Goal: Task Accomplishment & Management: Complete application form

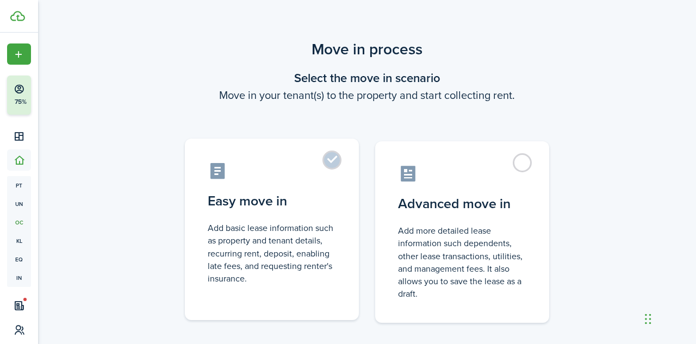
click at [329, 166] on label "Easy move in Add basic lease information such as property and tenant details, r…" at bounding box center [272, 230] width 174 height 182
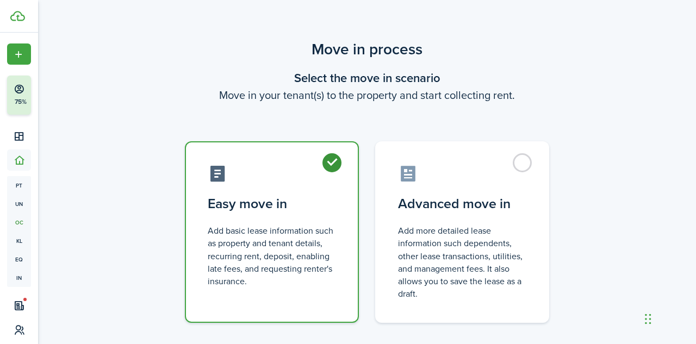
radio input "true"
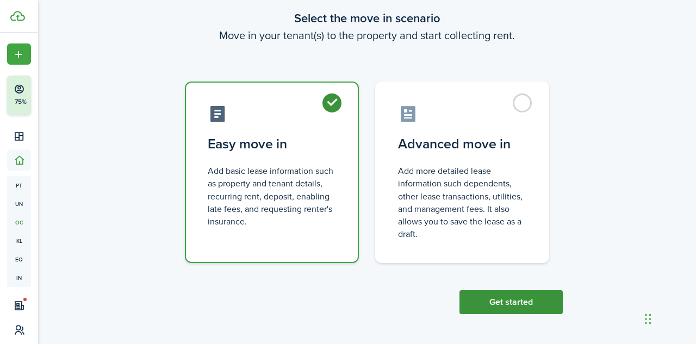
click at [518, 298] on button "Get started" at bounding box center [510, 302] width 103 height 24
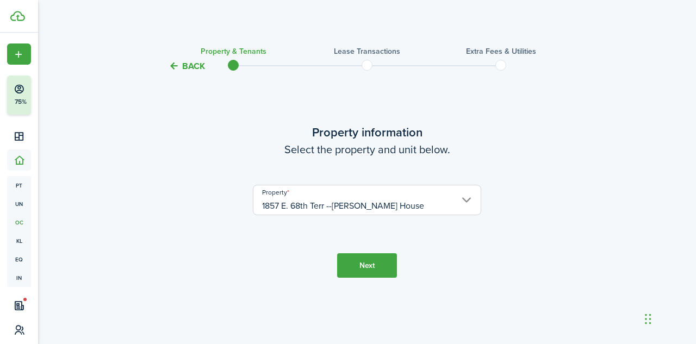
click at [371, 267] on button "Next" at bounding box center [367, 265] width 60 height 24
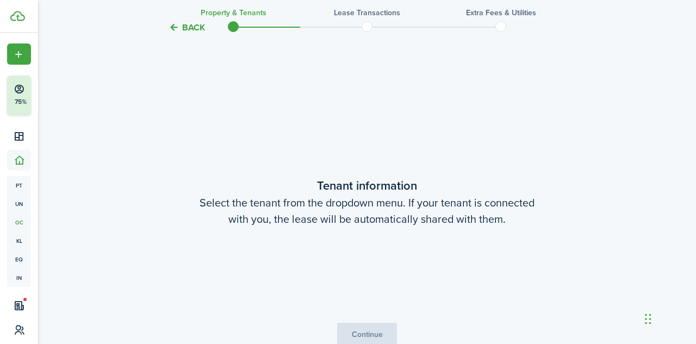
scroll to position [271, 0]
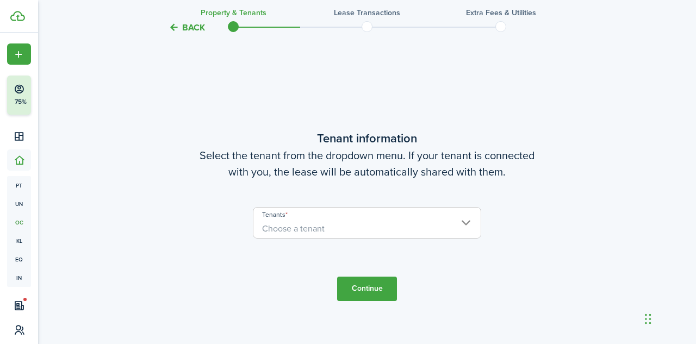
click at [403, 231] on span "Choose a tenant" at bounding box center [366, 229] width 227 height 18
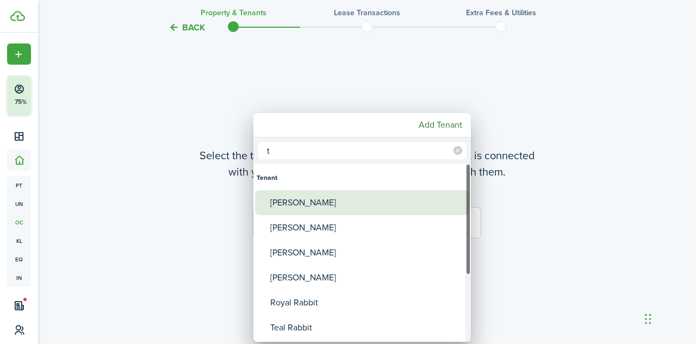
type input "t"
click at [298, 202] on div "[PERSON_NAME]" at bounding box center [366, 202] width 192 height 25
type input "[PERSON_NAME]"
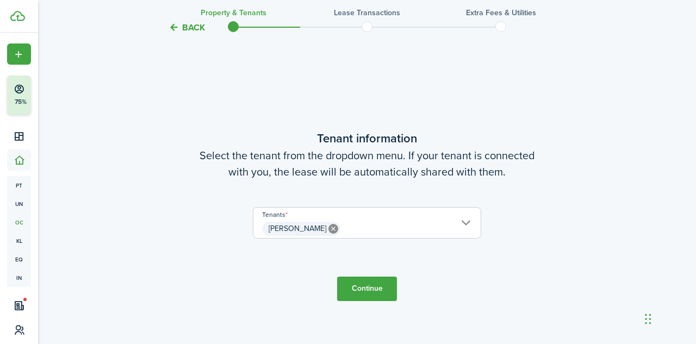
click at [373, 284] on button "Continue" at bounding box center [367, 289] width 60 height 24
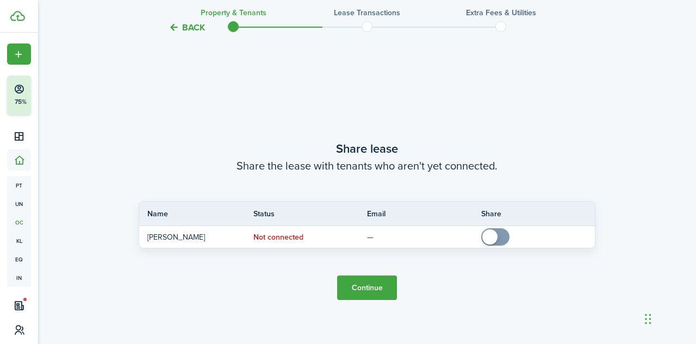
scroll to position [615, 0]
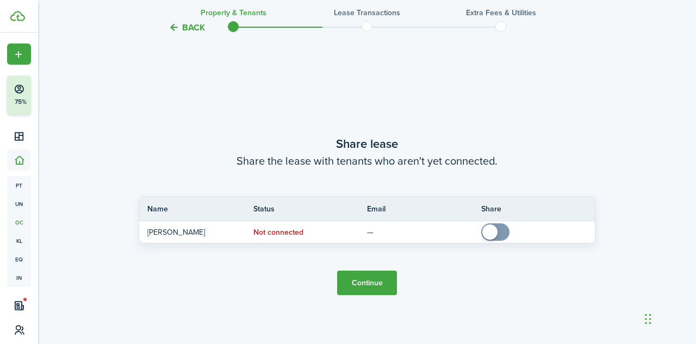
click at [365, 288] on button "Continue" at bounding box center [367, 283] width 60 height 24
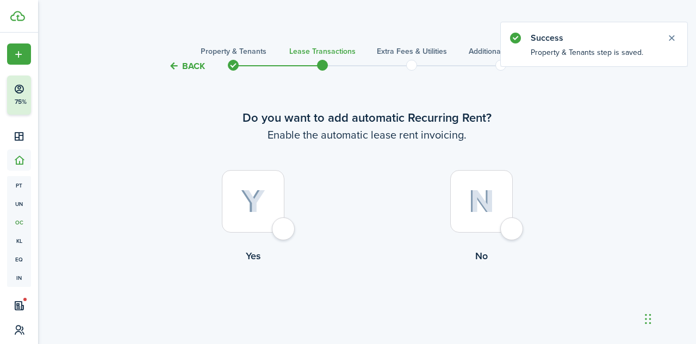
click at [284, 228] on div at bounding box center [253, 201] width 63 height 63
radio input "true"
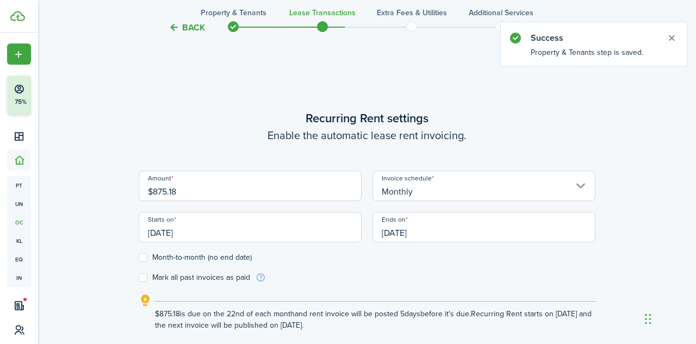
scroll to position [299, 0]
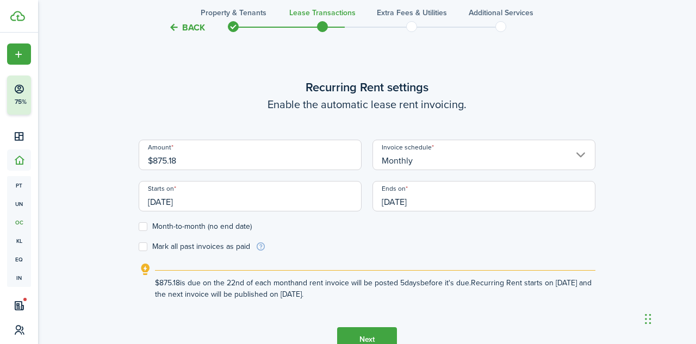
click at [219, 203] on input "[DATE]" at bounding box center [250, 196] width 223 height 30
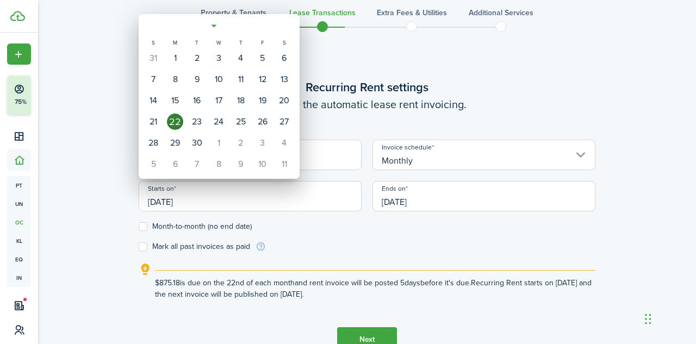
click at [219, 203] on div at bounding box center [348, 172] width 870 height 518
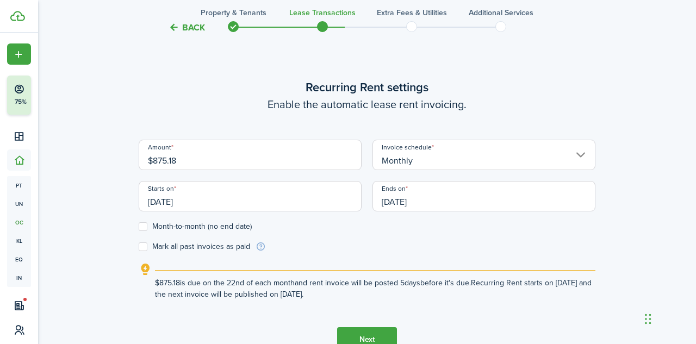
click at [219, 203] on input "[DATE]" at bounding box center [250, 196] width 223 height 30
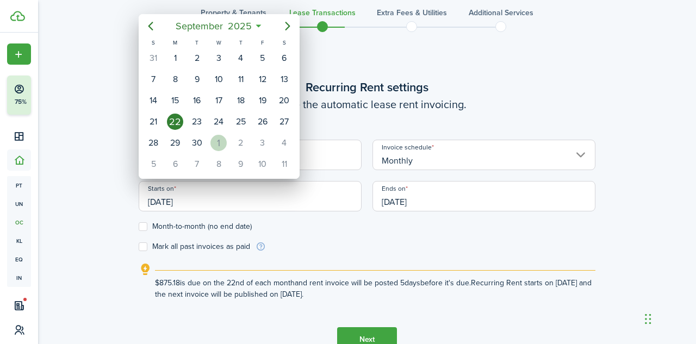
click at [217, 139] on div "1" at bounding box center [218, 143] width 16 height 16
type input "[DATE]"
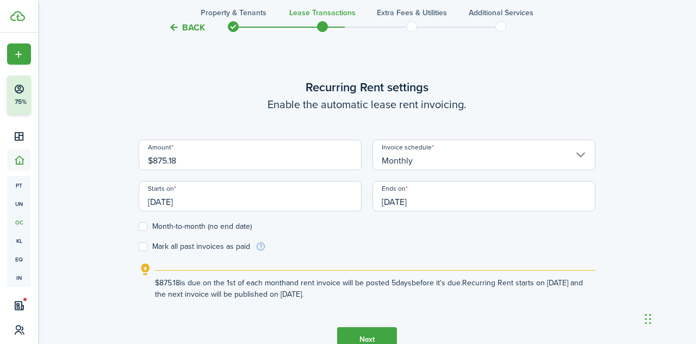
click at [434, 203] on input "[DATE]" at bounding box center [483, 196] width 223 height 30
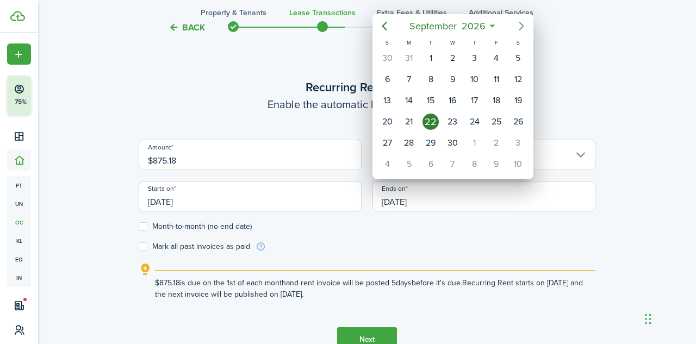
click at [521, 26] on icon "Next page" at bounding box center [521, 26] width 13 height 13
click at [386, 26] on icon "Previous page" at bounding box center [384, 26] width 13 height 13
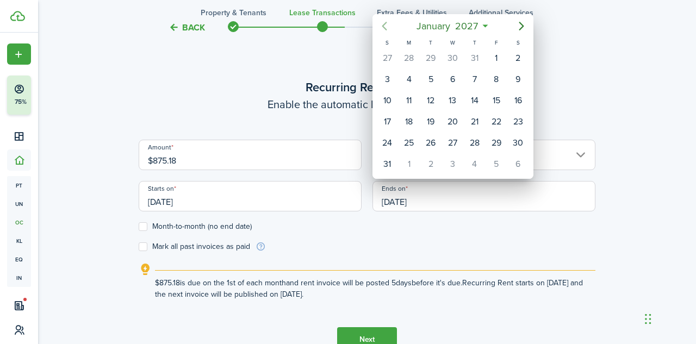
click at [386, 26] on icon "Previous page" at bounding box center [384, 26] width 13 height 13
click at [385, 26] on icon "Previous page" at bounding box center [384, 26] width 13 height 13
click at [449, 138] on div "30" at bounding box center [452, 143] width 16 height 16
type input "[DATE]"
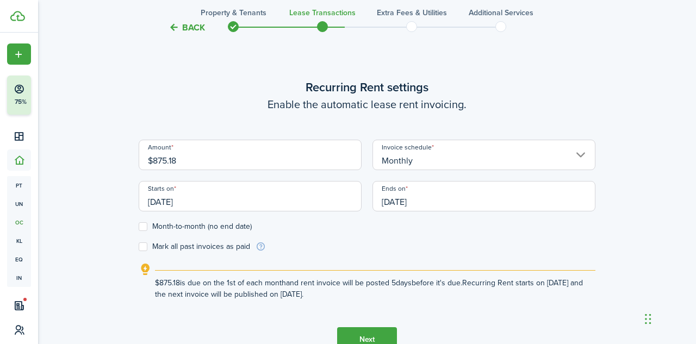
click at [335, 240] on form "Amount $875.18 Invoice schedule Monthly Starts on [DATE] Ends on [DATE] Month-t…" at bounding box center [367, 196] width 457 height 113
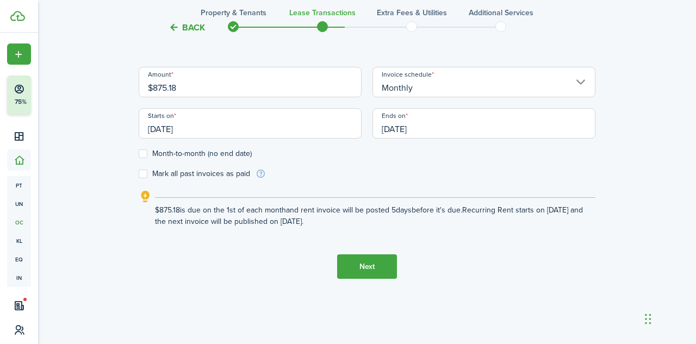
click at [364, 265] on button "Next" at bounding box center [367, 266] width 60 height 24
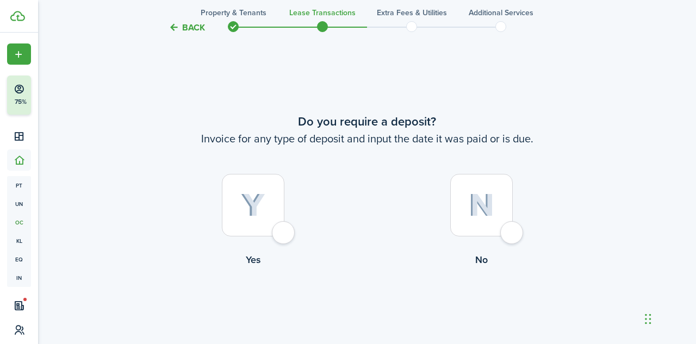
scroll to position [643, 0]
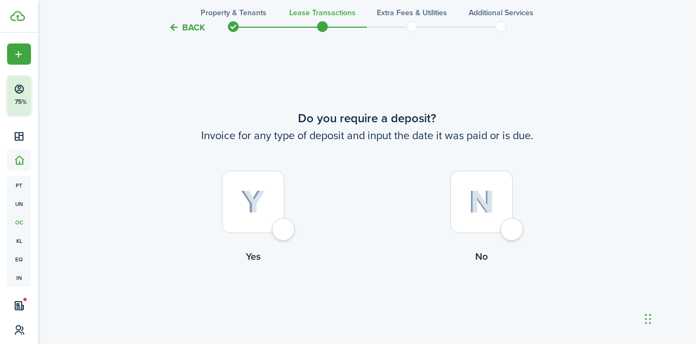
click at [507, 229] on div at bounding box center [481, 202] width 63 height 63
radio input "true"
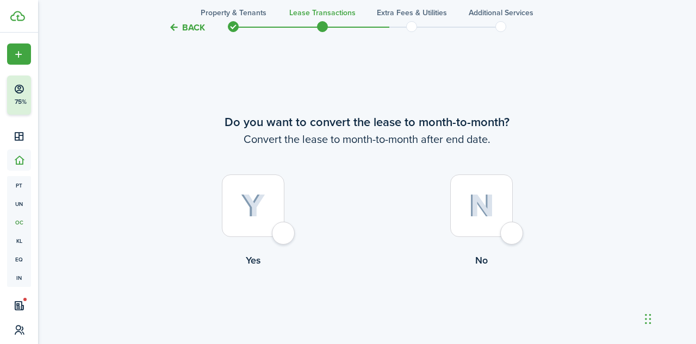
scroll to position [987, 0]
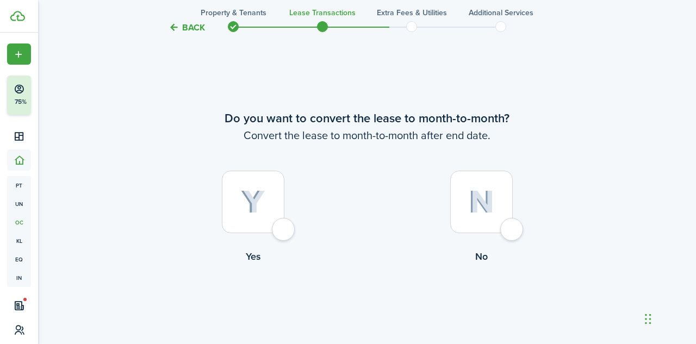
click at [284, 224] on div at bounding box center [253, 202] width 63 height 63
radio input "true"
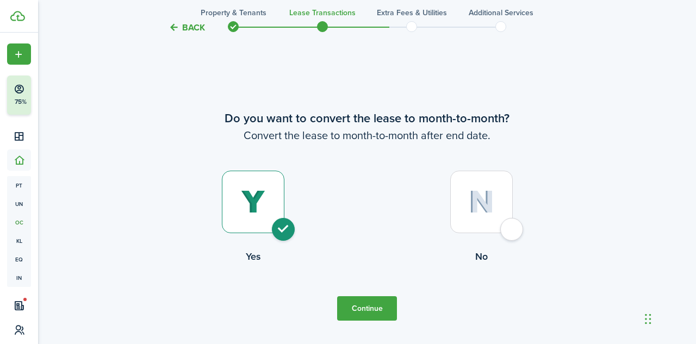
click at [364, 306] on button "Continue" at bounding box center [367, 308] width 60 height 24
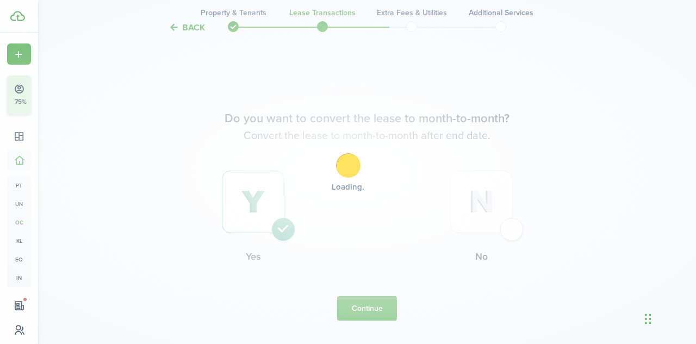
scroll to position [0, 0]
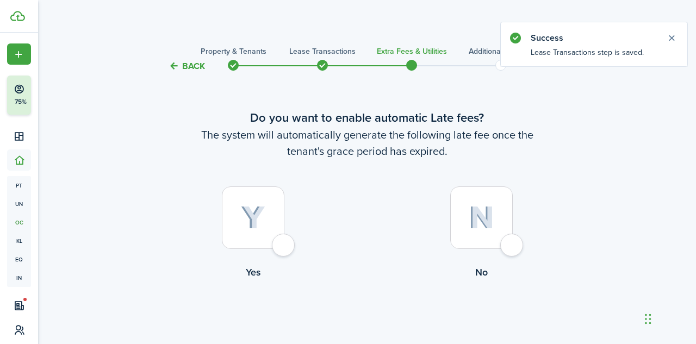
click at [513, 238] on div at bounding box center [481, 217] width 63 height 63
radio input "true"
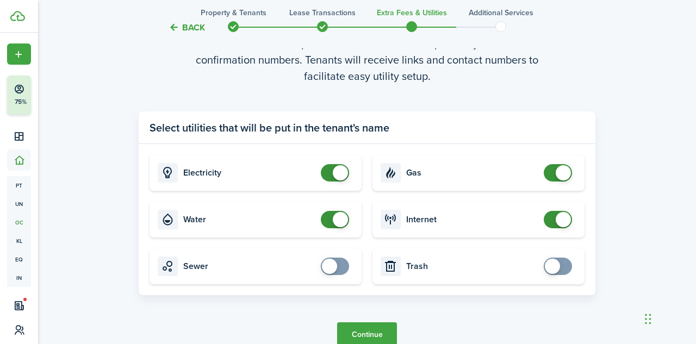
scroll to position [363, 0]
checkbox input "true"
click at [563, 268] on span at bounding box center [557, 265] width 11 height 17
checkbox input "true"
click at [340, 260] on span at bounding box center [334, 265] width 11 height 17
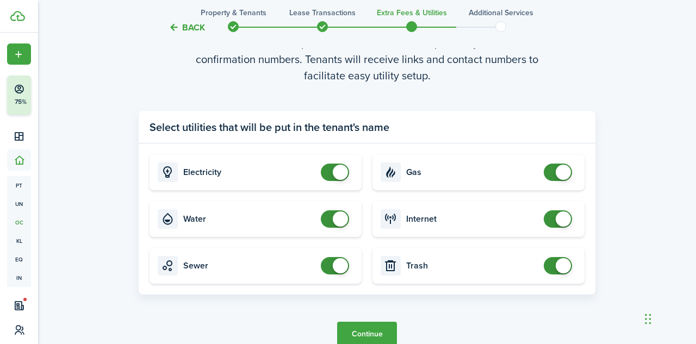
scroll to position [417, 0]
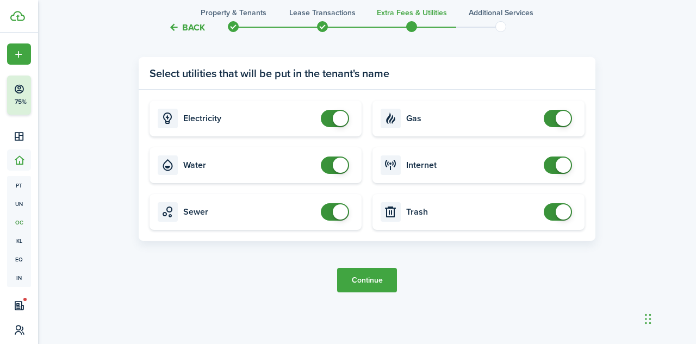
click at [375, 282] on button "Continue" at bounding box center [367, 280] width 60 height 24
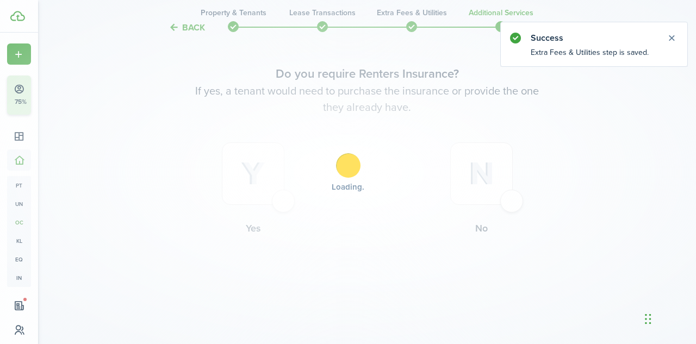
scroll to position [0, 0]
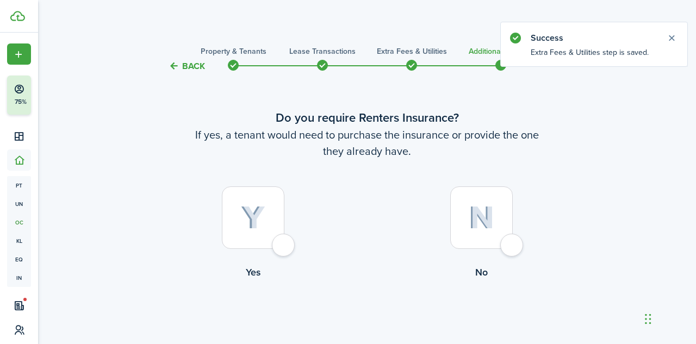
click at [511, 249] on div at bounding box center [481, 217] width 63 height 63
radio input "true"
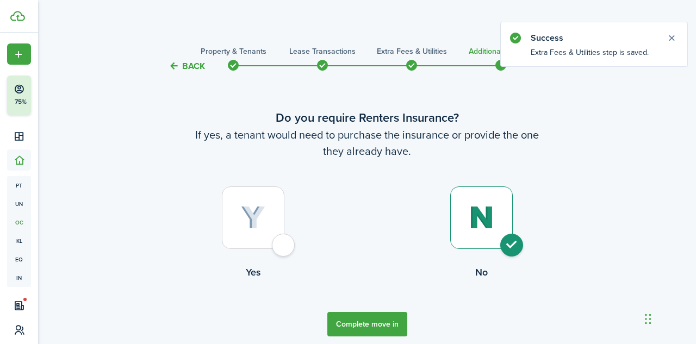
scroll to position [44, 0]
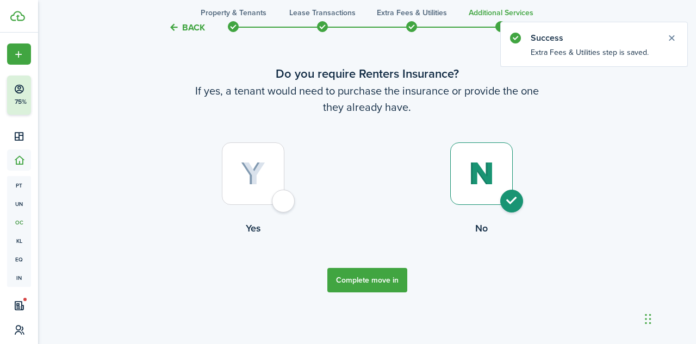
click at [372, 281] on button "Complete move in" at bounding box center [367, 280] width 80 height 24
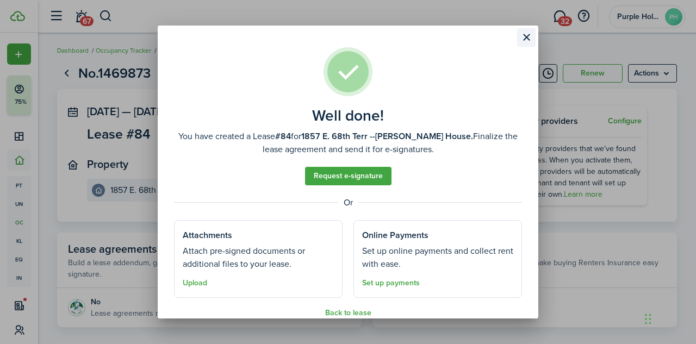
click at [526, 35] on button "Close modal" at bounding box center [526, 37] width 18 height 18
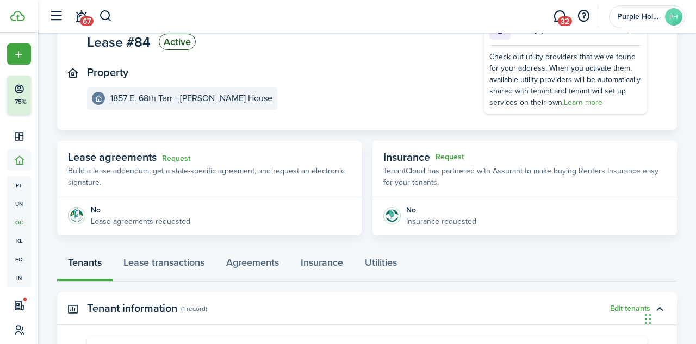
scroll to position [258, 0]
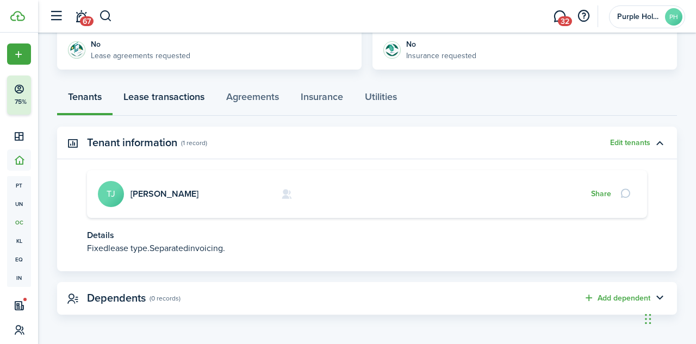
click at [177, 99] on link "Lease transactions" at bounding box center [164, 99] width 103 height 33
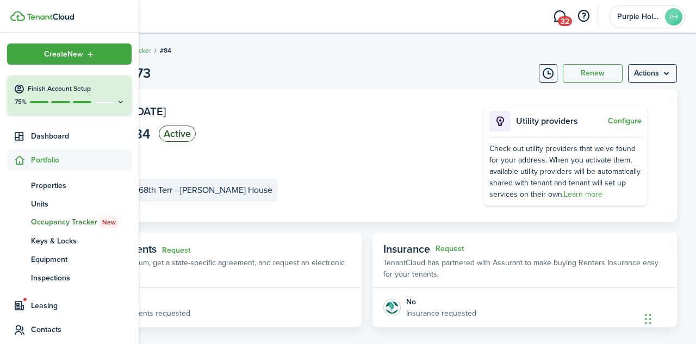
click at [54, 160] on span "Portfolio" at bounding box center [81, 159] width 101 height 11
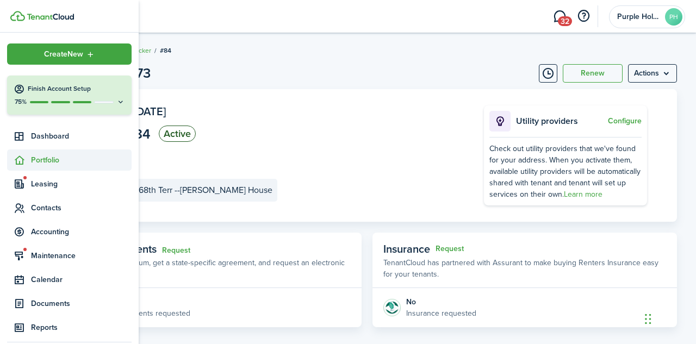
click at [54, 160] on span "Portfolio" at bounding box center [81, 159] width 101 height 11
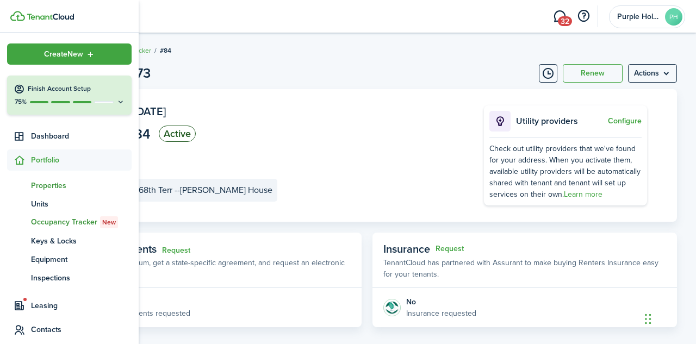
click at [54, 185] on span "Properties" at bounding box center [81, 185] width 101 height 11
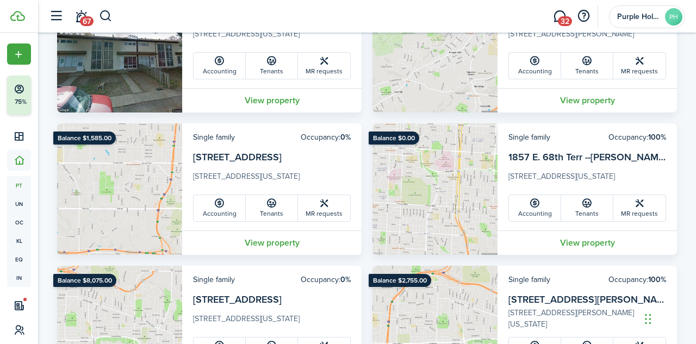
scroll to position [854, 0]
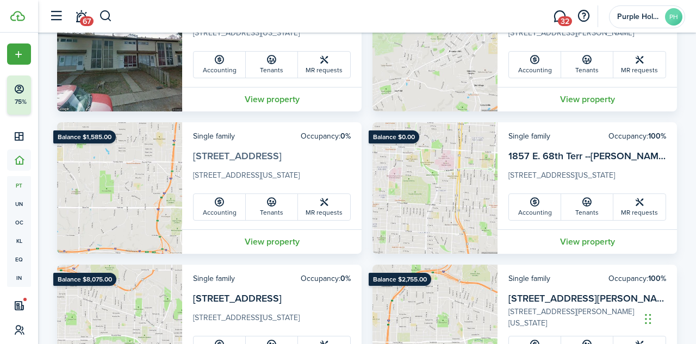
click at [225, 155] on link "[STREET_ADDRESS]" at bounding box center [237, 156] width 89 height 14
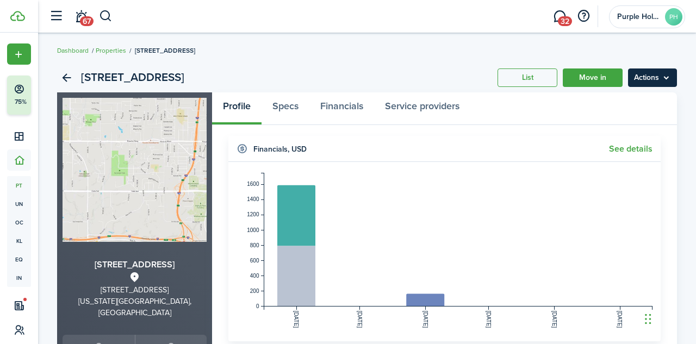
click at [666, 79] on menu-btn "Actions" at bounding box center [652, 77] width 49 height 18
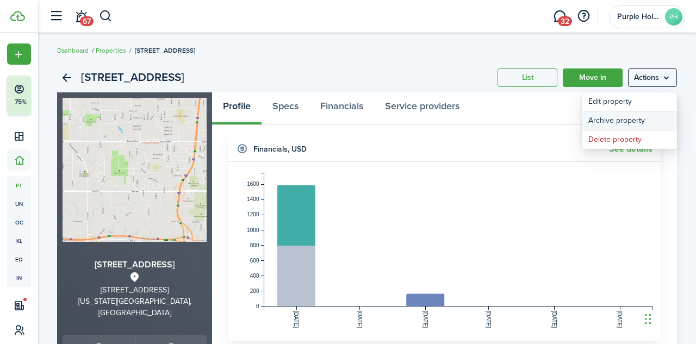
click at [640, 122] on button "Archive property" at bounding box center [629, 120] width 95 height 18
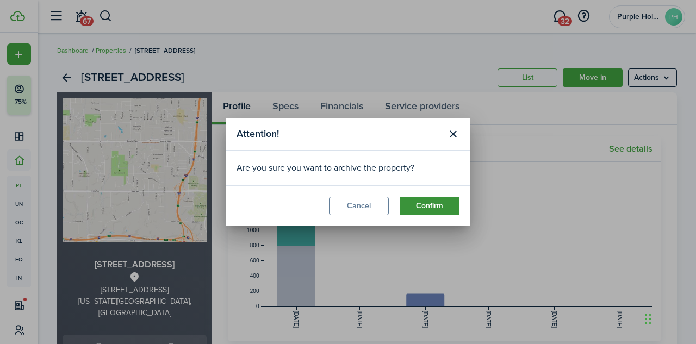
click at [434, 205] on button "Confirm" at bounding box center [430, 206] width 60 height 18
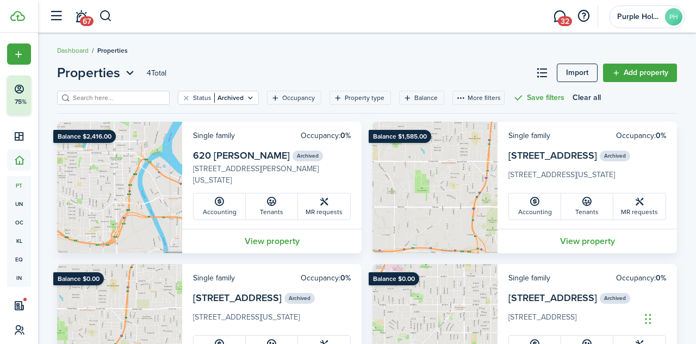
click at [272, 59] on div "Properties 4 Total Import Add property Status Archived Occupancy Property type …" at bounding box center [367, 230] width 658 height 344
click at [182, 99] on button "Clear filter" at bounding box center [186, 98] width 9 height 9
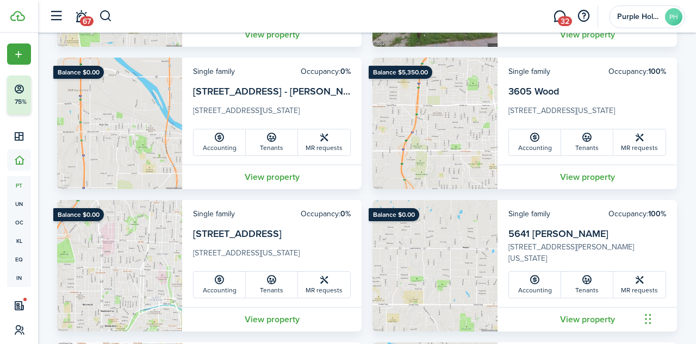
scroll to position [1351, 0]
